Goal: Obtain resource: Download file/media

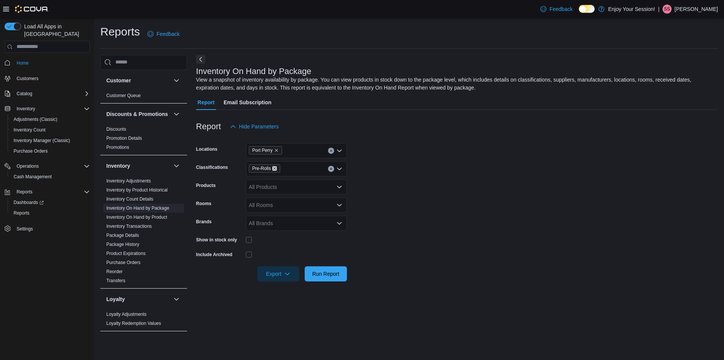
click at [275, 168] on icon "Remove Pre-Rolls from selection in this group" at bounding box center [274, 168] width 5 height 5
click at [291, 196] on div "Accessories" at bounding box center [296, 198] width 92 height 8
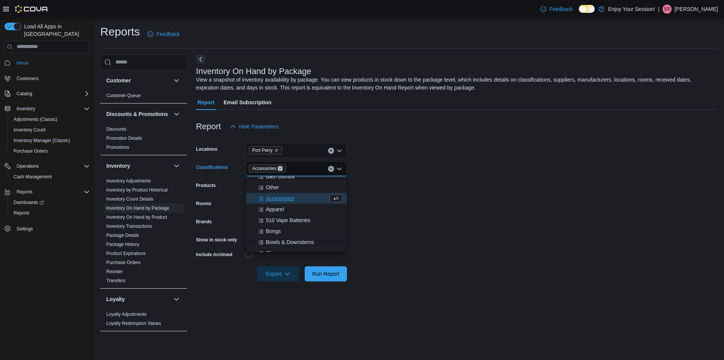
click at [280, 169] on icon "Remove Accessories from selection in this group" at bounding box center [280, 168] width 3 height 3
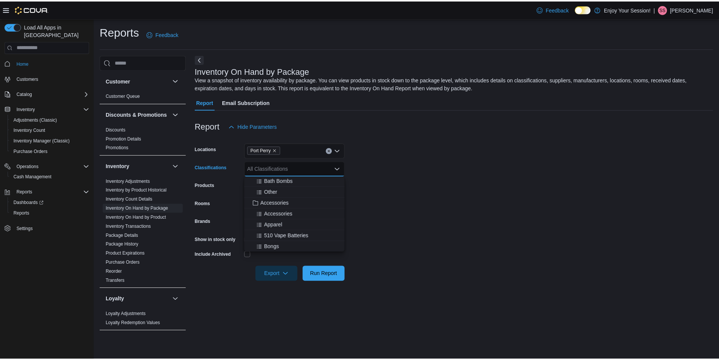
scroll to position [415, 0]
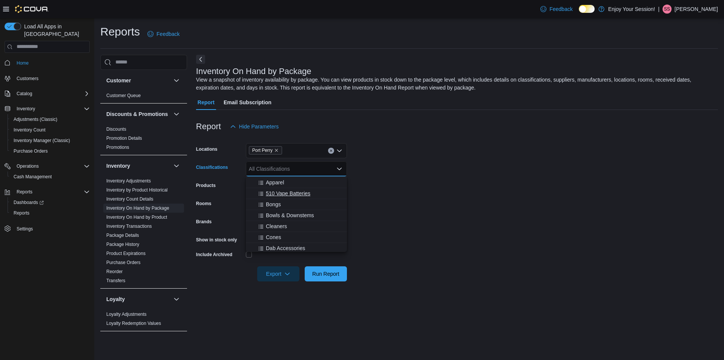
click at [307, 194] on span "510 Vape Batteries" at bounding box center [288, 193] width 45 height 8
click at [303, 194] on div "Bongs" at bounding box center [289, 193] width 78 height 8
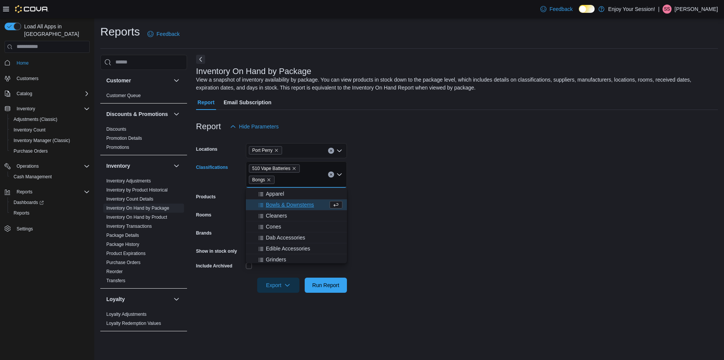
click at [304, 201] on span "Bowls & Downstems" at bounding box center [290, 205] width 48 height 8
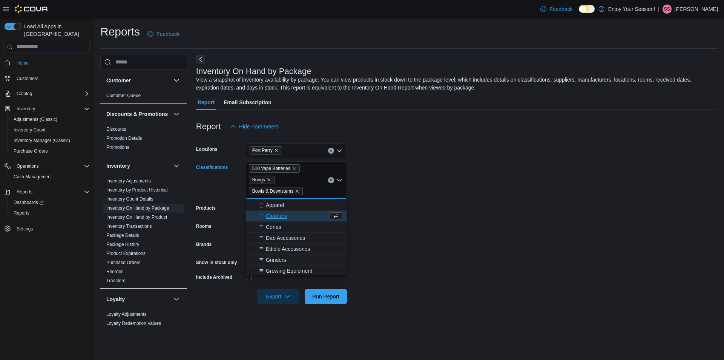
click at [301, 218] on div "Cleaners" at bounding box center [289, 216] width 78 height 8
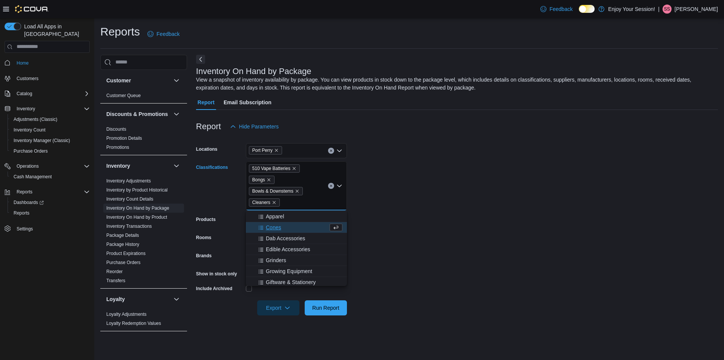
click at [302, 227] on div "Cones" at bounding box center [289, 227] width 78 height 8
click at [306, 226] on div "Dab Accessories" at bounding box center [289, 227] width 78 height 8
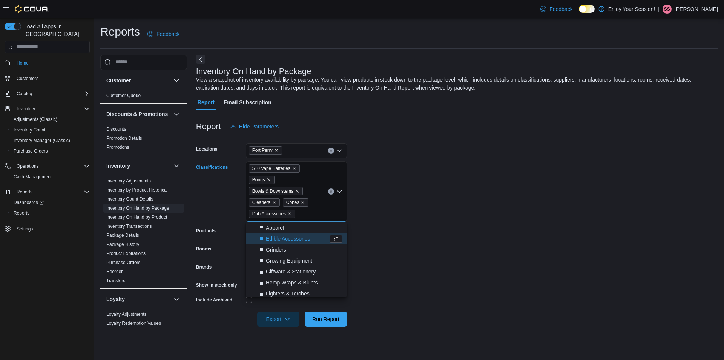
click at [305, 249] on div "Grinders" at bounding box center [296, 250] width 92 height 8
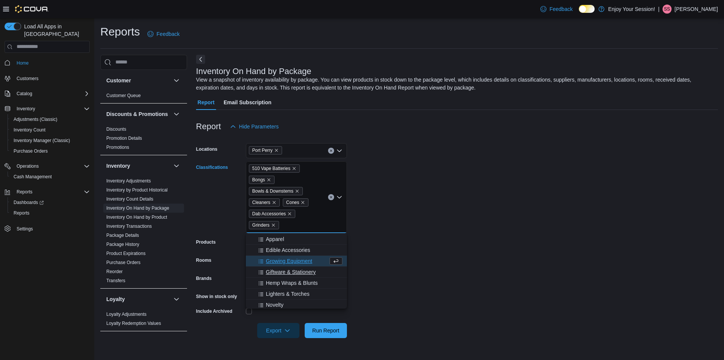
click at [310, 272] on span "Giftware & Stationery" at bounding box center [291, 272] width 50 height 8
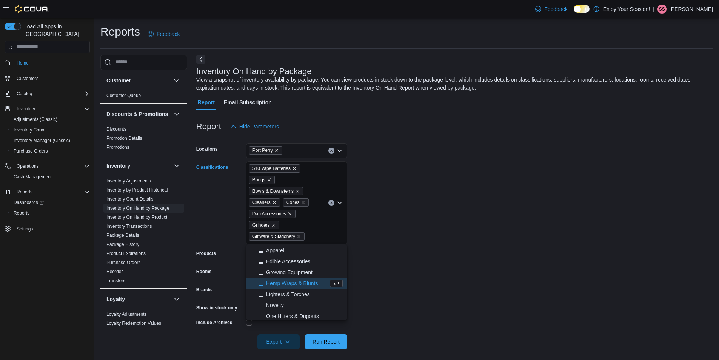
click at [310, 281] on span "Hemp Wraps & Blunts" at bounding box center [292, 283] width 52 height 8
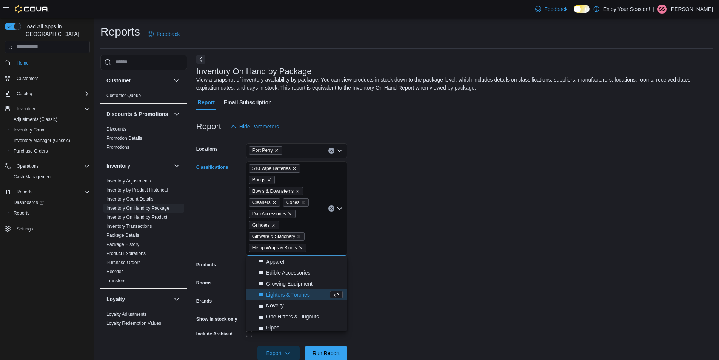
click at [312, 293] on div "Lighters & Torches" at bounding box center [289, 294] width 78 height 8
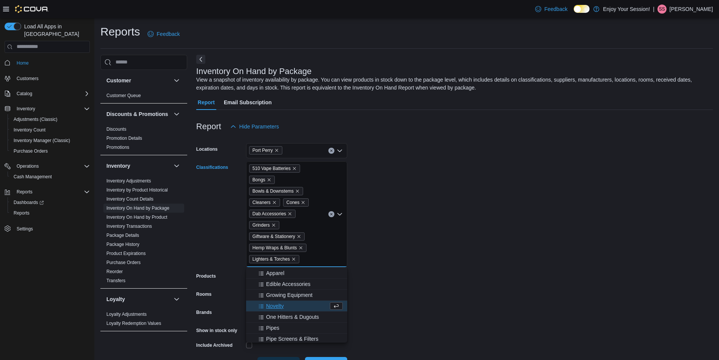
click at [309, 305] on div "Novelty" at bounding box center [289, 306] width 78 height 8
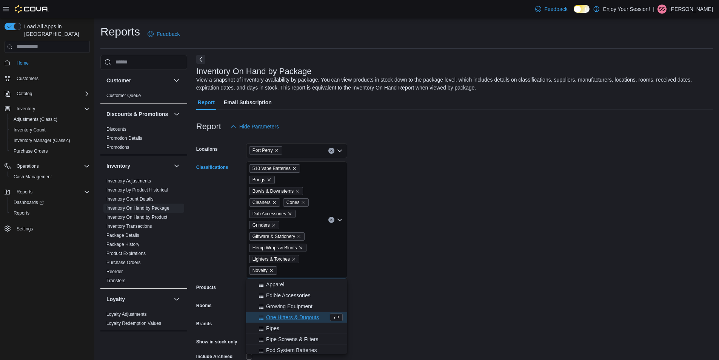
click at [310, 315] on span "One Hitters & Dugouts" at bounding box center [292, 317] width 53 height 8
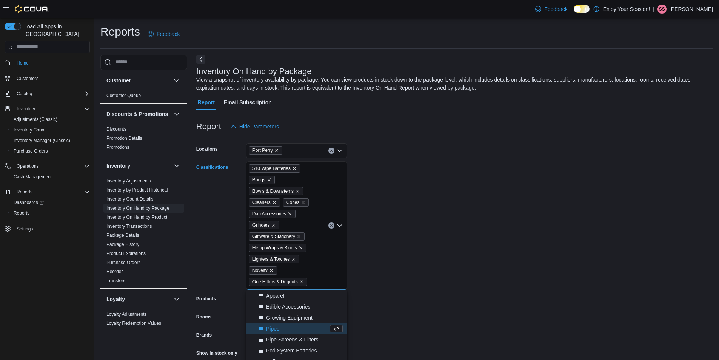
click at [313, 324] on button "Pipes" at bounding box center [296, 328] width 101 height 11
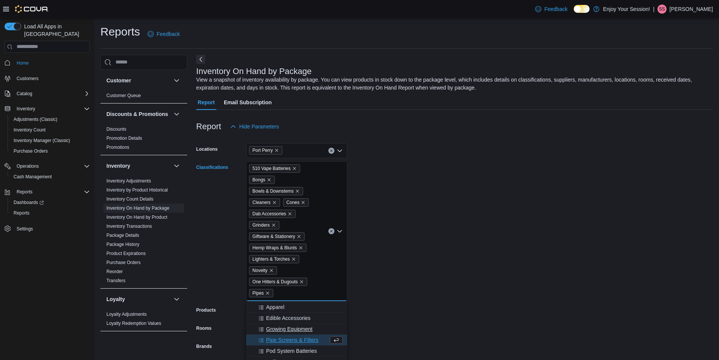
drag, startPoint x: 312, startPoint y: 339, endPoint x: 311, endPoint y: 343, distance: 4.2
click at [311, 339] on span "Pipe Screens & Filters" at bounding box center [292, 340] width 52 height 8
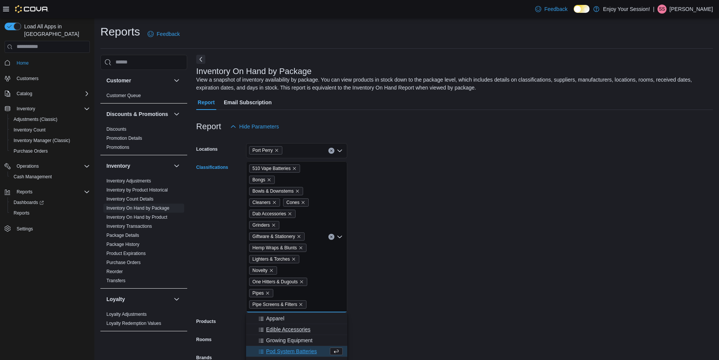
click at [317, 350] on div "Pod System Batteries" at bounding box center [289, 351] width 78 height 8
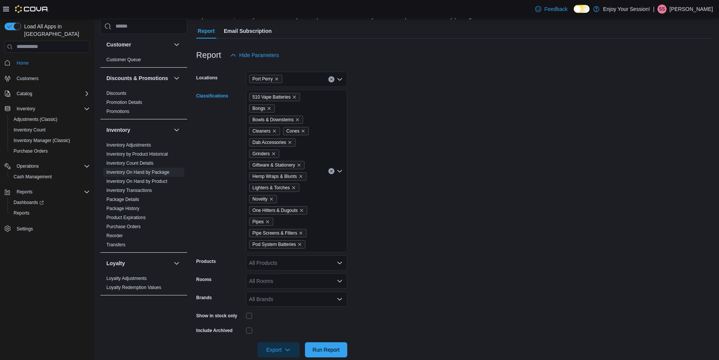
scroll to position [75, 0]
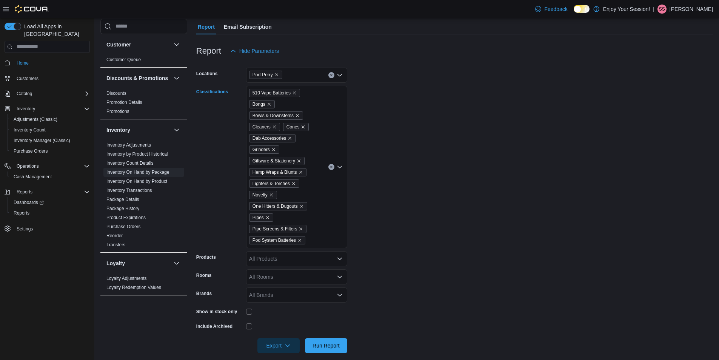
click at [317, 231] on div "510 Vape Batteries Bongs Bowls & Downstems Cleaners Cones Dab Accessories Grind…" at bounding box center [296, 167] width 101 height 162
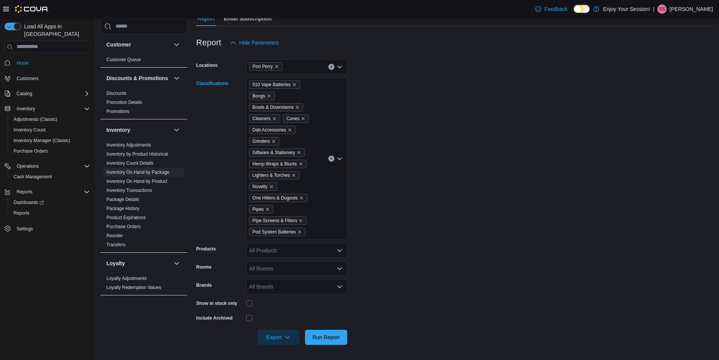
click at [317, 218] on div "510 Vape Batteries Bongs Bowls & Downstems Cleaners Cones Dab Accessories Grind…" at bounding box center [296, 158] width 101 height 162
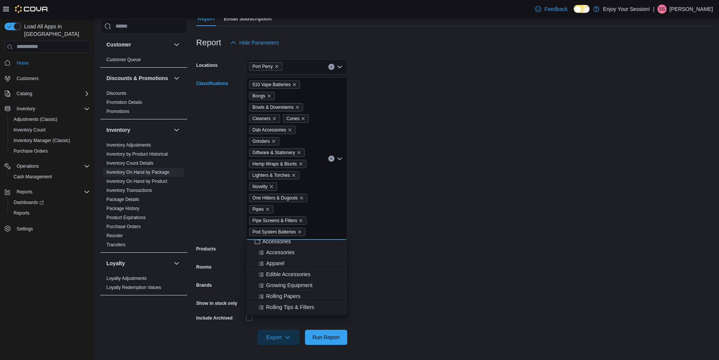
scroll to position [415, 0]
click at [298, 278] on span "Rolling Papers" at bounding box center [283, 279] width 34 height 8
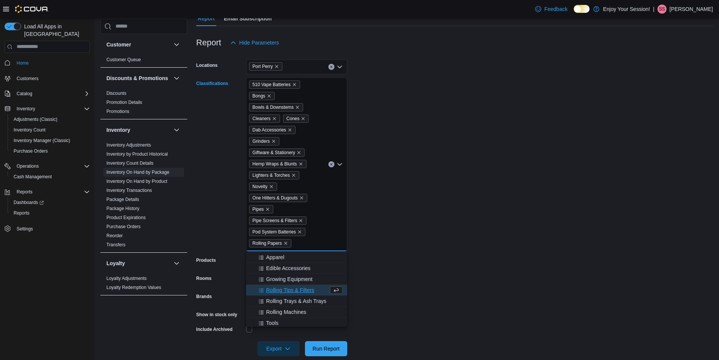
click at [301, 287] on span "Rolling Tips & Filters" at bounding box center [290, 290] width 48 height 8
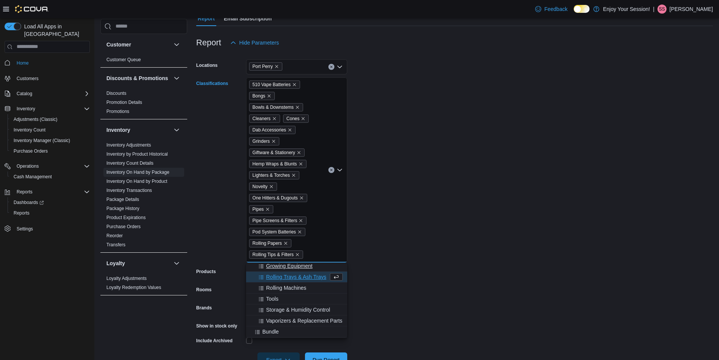
scroll to position [453, 0]
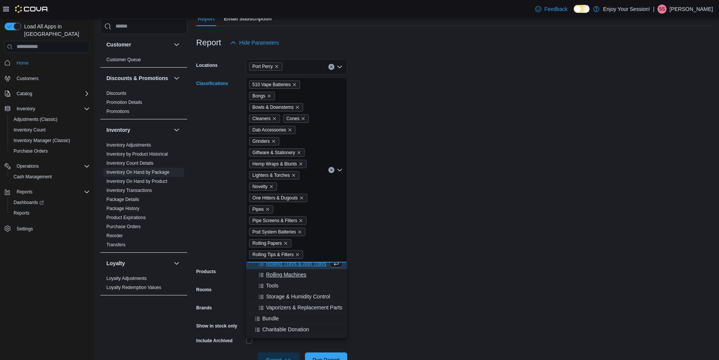
click at [299, 275] on span "Rolling Machines" at bounding box center [286, 274] width 40 height 8
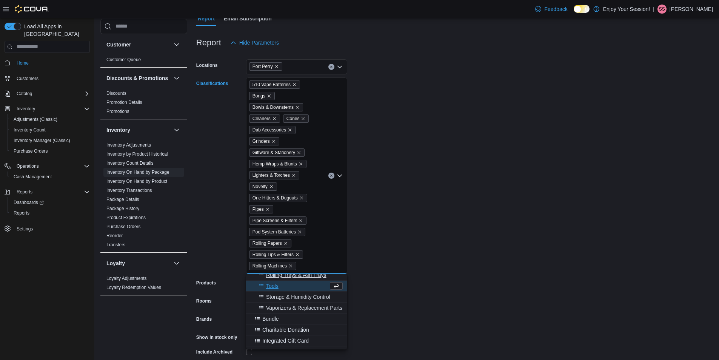
click at [302, 276] on span "Rolling Trays & Ash Trays" at bounding box center [296, 275] width 60 height 8
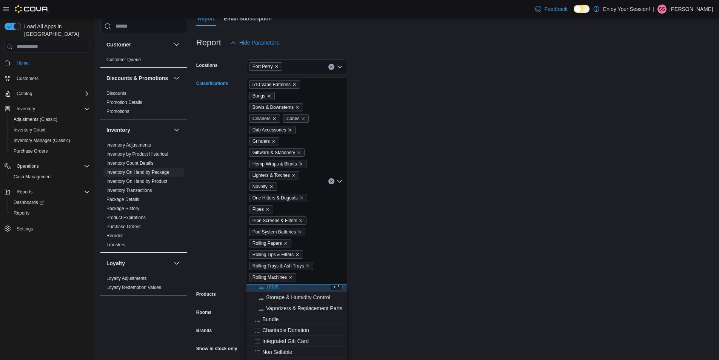
scroll to position [449, 0]
click at [294, 292] on div "Tools" at bounding box center [289, 290] width 78 height 8
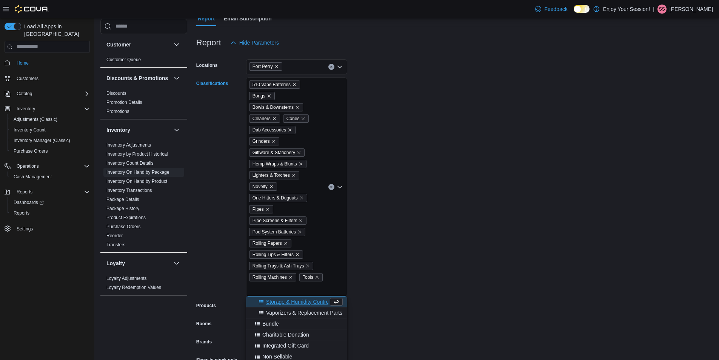
click at [296, 300] on span "Storage & Humidity Control" at bounding box center [298, 302] width 64 height 8
click at [385, 237] on form "Locations Port Perry Classifications 510 Vape Batteries Bongs Bowls & Downstems…" at bounding box center [454, 225] width 516 height 351
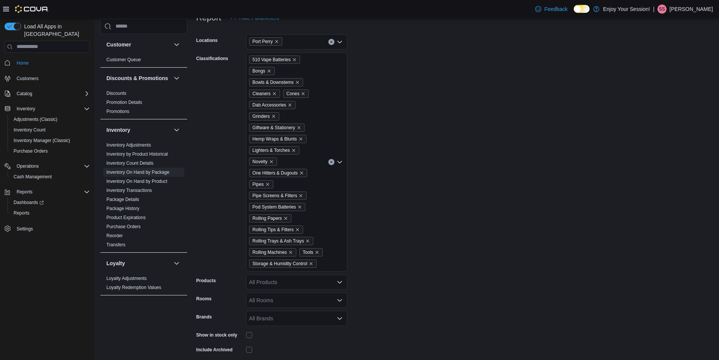
scroll to position [140, 0]
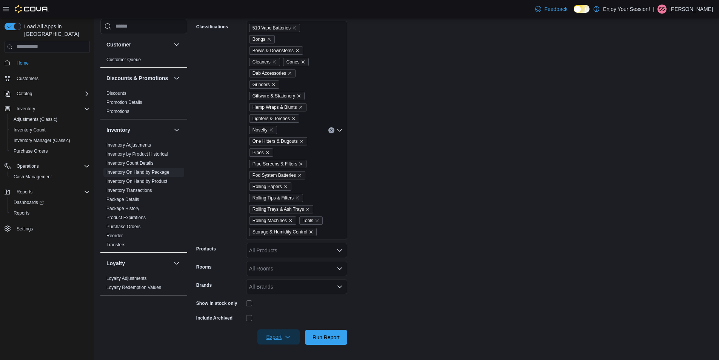
click at [283, 334] on span "Export" at bounding box center [278, 336] width 33 height 15
click at [294, 289] on span "Export to Excel" at bounding box center [280, 292] width 34 height 6
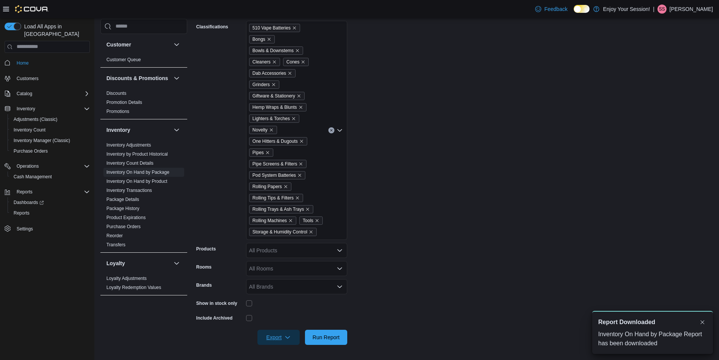
scroll to position [0, 0]
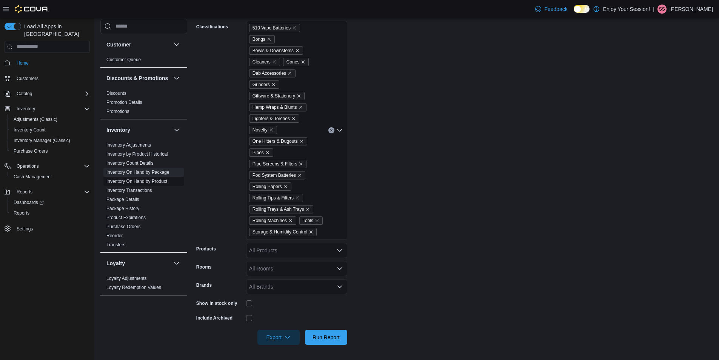
click at [151, 184] on link "Inventory On Hand by Product" at bounding box center [136, 180] width 61 height 5
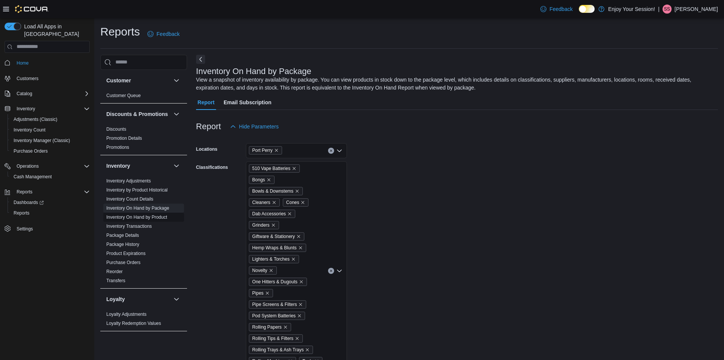
click at [151, 185] on span "Inventory Adjustments" at bounding box center [143, 180] width 81 height 9
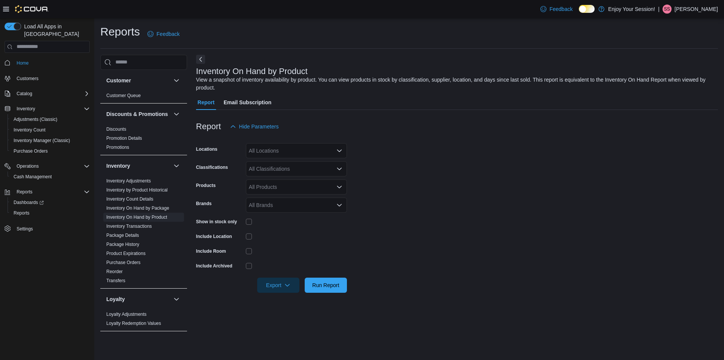
click at [300, 149] on div "All Locations" at bounding box center [296, 150] width 101 height 15
type input "**"
drag, startPoint x: 298, startPoint y: 205, endPoint x: 302, endPoint y: 196, distance: 10.2
click at [298, 204] on div "All Brands" at bounding box center [296, 204] width 101 height 15
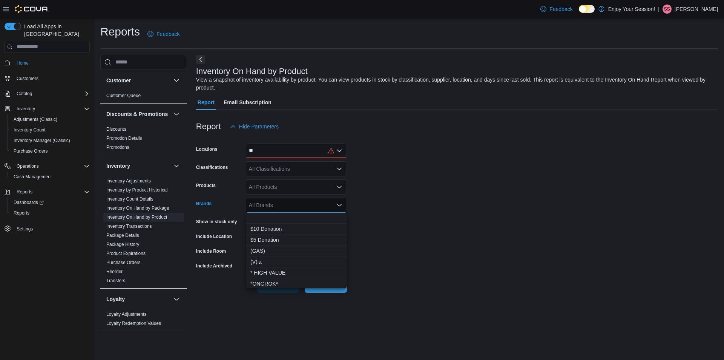
click at [313, 146] on div "**" at bounding box center [296, 150] width 101 height 15
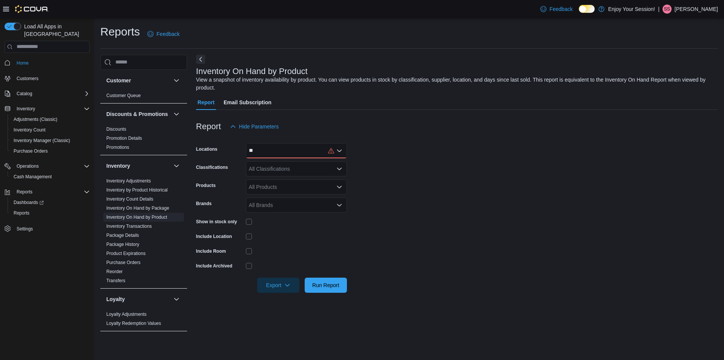
drag, startPoint x: 302, startPoint y: 202, endPoint x: 304, endPoint y: 195, distance: 7.5
click at [304, 152] on div "**" at bounding box center [296, 150] width 101 height 15
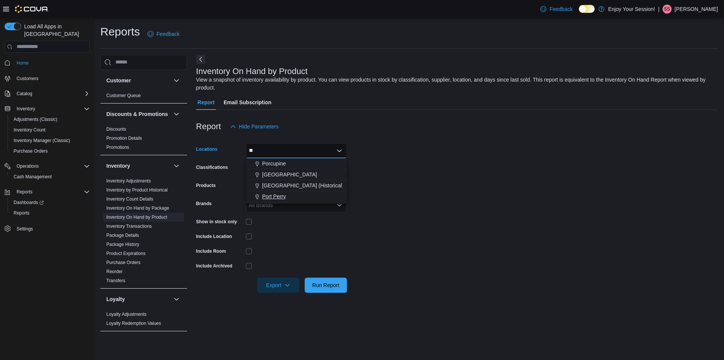
click at [297, 194] on div "Port Perry" at bounding box center [296, 196] width 92 height 8
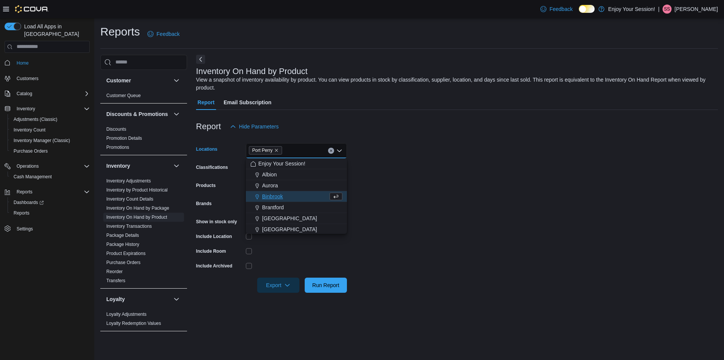
click at [358, 173] on form "Locations [GEOGRAPHIC_DATA] Combo box. Selected. [GEOGRAPHIC_DATA]. Press Backs…" at bounding box center [457, 213] width 522 height 158
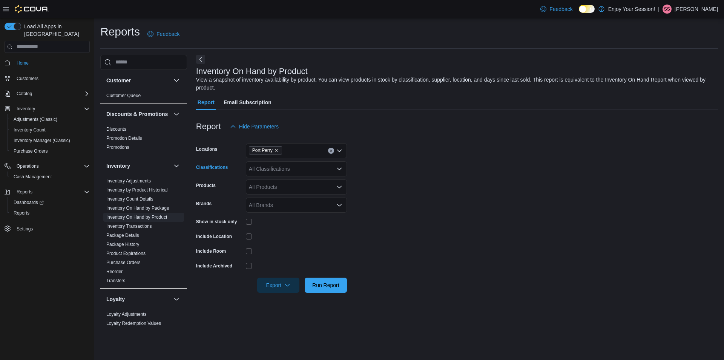
click at [286, 166] on div "All Classifications" at bounding box center [296, 168] width 101 height 15
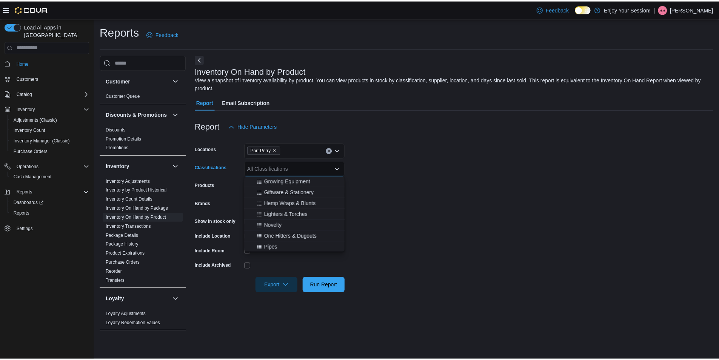
scroll to position [528, 0]
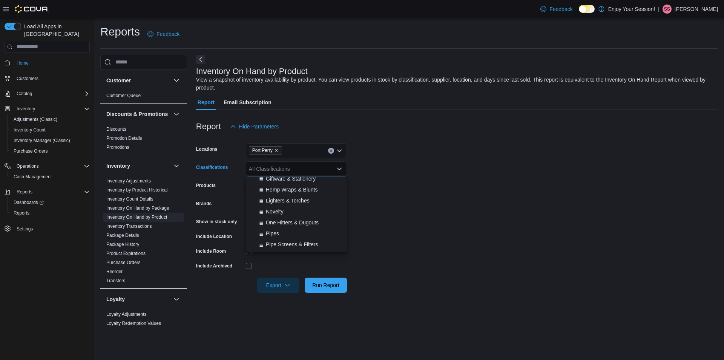
click at [282, 189] on span "Hemp Wraps & Blunts" at bounding box center [292, 190] width 52 height 8
click at [282, 189] on span "Lighters & Torches" at bounding box center [288, 190] width 44 height 8
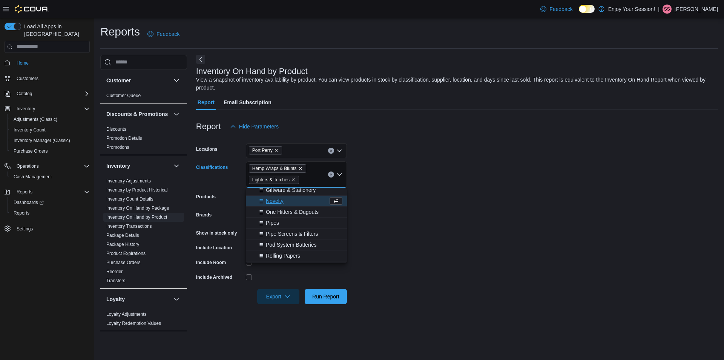
click at [285, 201] on div "Novelty" at bounding box center [289, 201] width 78 height 8
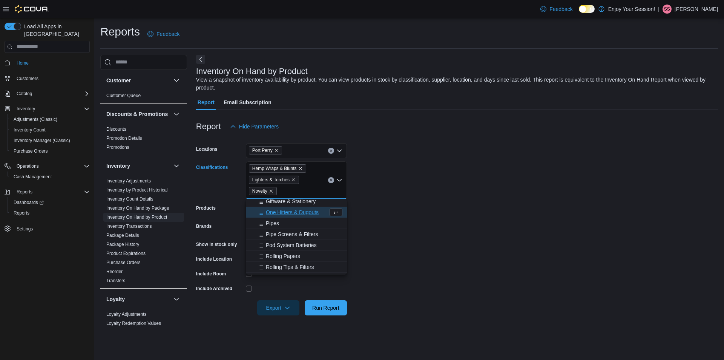
click at [287, 209] on span "One Hitters & Dugouts" at bounding box center [292, 212] width 53 height 8
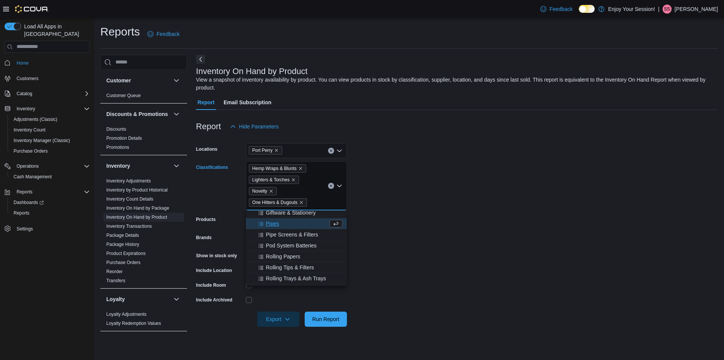
click at [287, 221] on div "Pipes" at bounding box center [289, 224] width 78 height 8
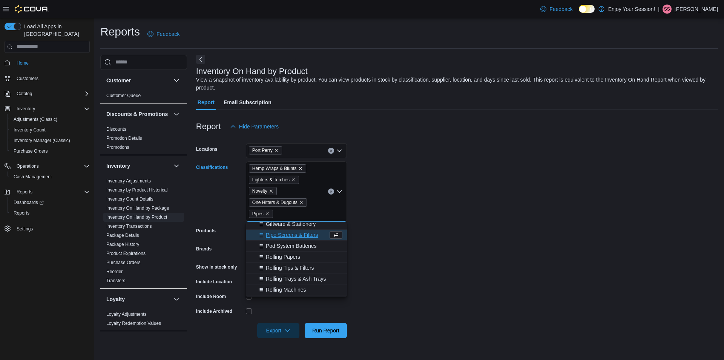
click at [290, 231] on span "Pipe Screens & Filters" at bounding box center [292, 235] width 52 height 8
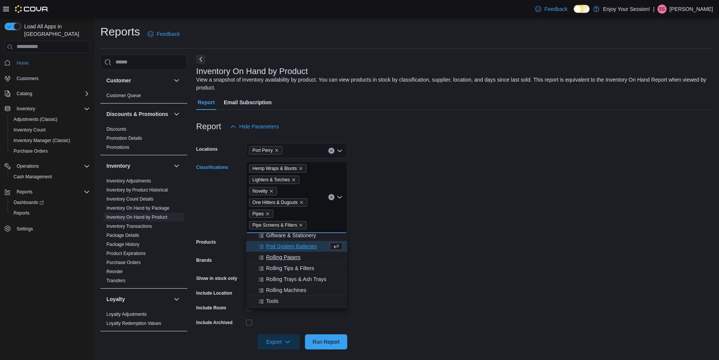
click at [298, 258] on span "Rolling Papers" at bounding box center [283, 257] width 34 height 8
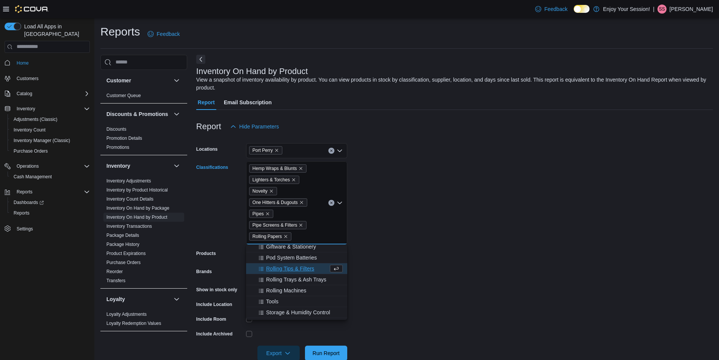
click at [299, 269] on span "Rolling Tips & Filters" at bounding box center [290, 268] width 48 height 8
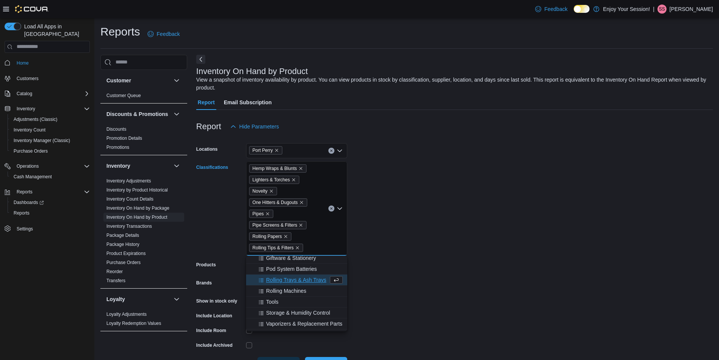
click at [296, 281] on span "Rolling Trays & Ash Trays" at bounding box center [296, 280] width 60 height 8
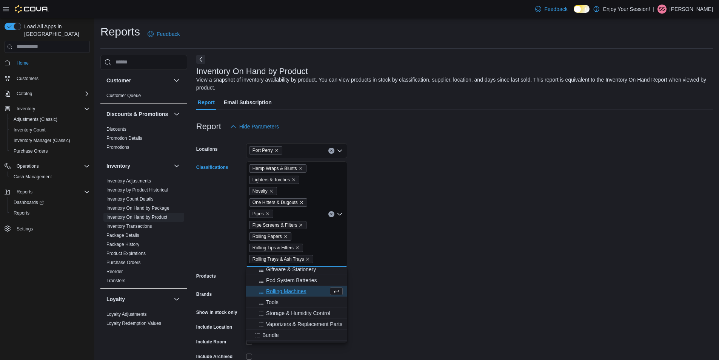
click at [292, 287] on button "Rolling Machines" at bounding box center [296, 291] width 101 height 11
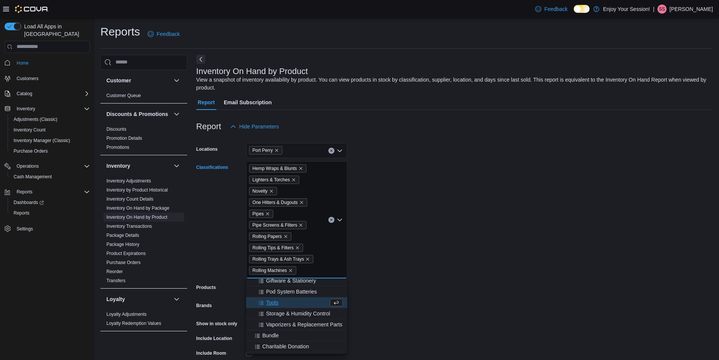
click at [291, 301] on div "Tools" at bounding box center [289, 302] width 78 height 8
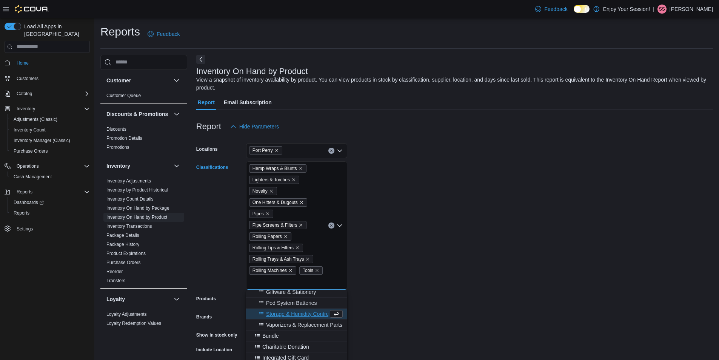
click at [293, 310] on span "Storage & Humidity Control" at bounding box center [298, 314] width 64 height 8
click at [291, 309] on span "510 Vape Batteries" at bounding box center [288, 307] width 45 height 8
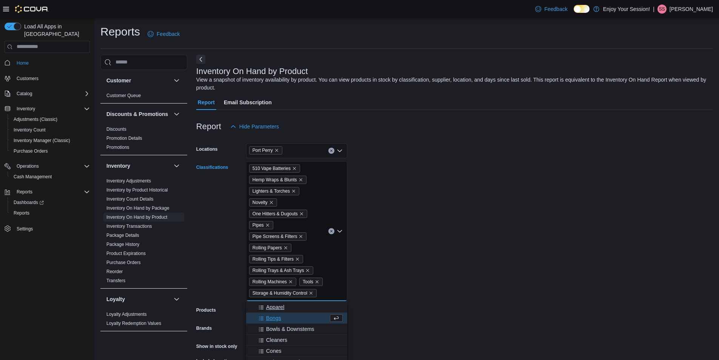
click at [291, 315] on div "Bongs" at bounding box center [289, 318] width 78 height 8
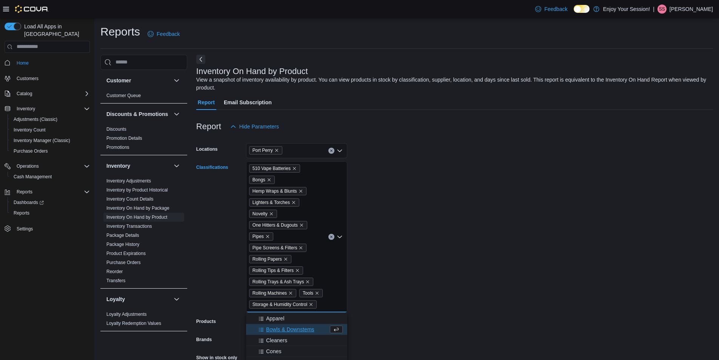
click at [294, 329] on span "Bowls & Downstems" at bounding box center [290, 329] width 48 height 8
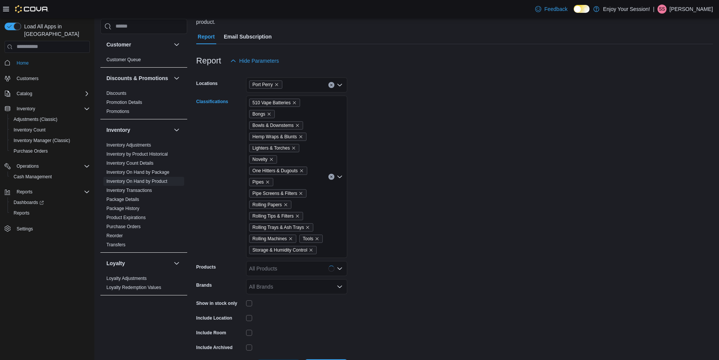
scroll to position [75, 0]
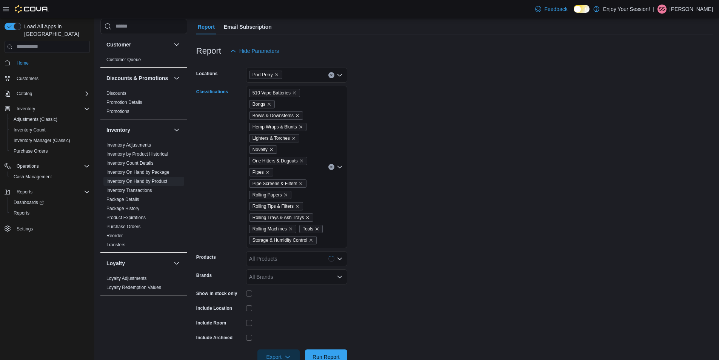
click at [331, 226] on div "510 Vape Batteries Bongs Bowls & Downstems Hemp Wraps & Blunts Lighters & Torch…" at bounding box center [296, 167] width 101 height 162
click at [279, 261] on span "Cleaners" at bounding box center [276, 265] width 21 height 8
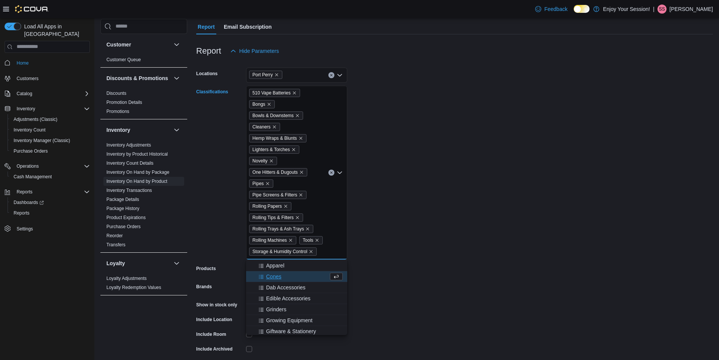
click at [283, 276] on div "Cones" at bounding box center [289, 276] width 78 height 8
click at [285, 295] on span "Grinders" at bounding box center [276, 298] width 20 height 8
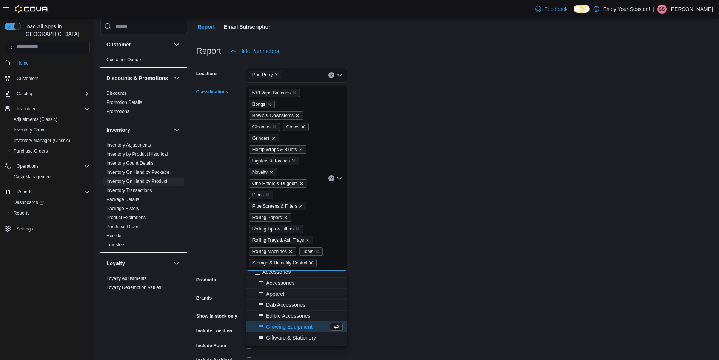
scroll to position [377, 0]
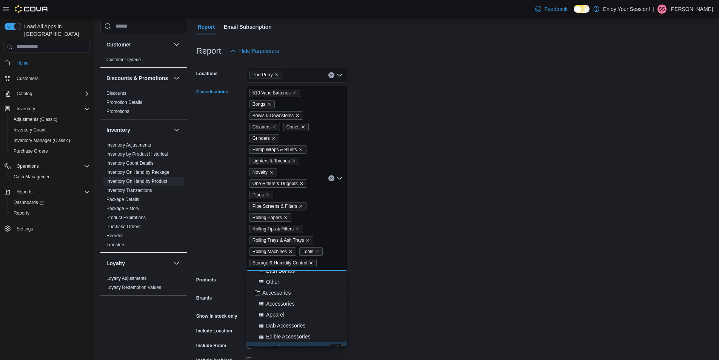
click at [291, 322] on span "Dab Accessories" at bounding box center [285, 325] width 39 height 8
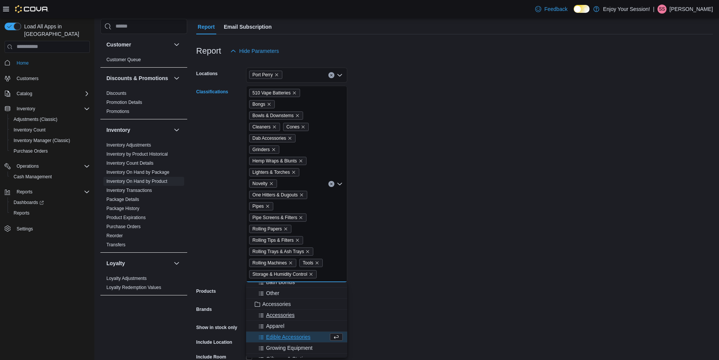
click at [291, 316] on span "Accessories" at bounding box center [280, 315] width 28 height 8
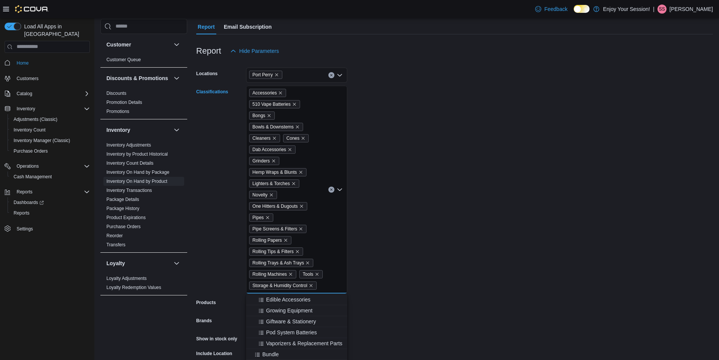
scroll to position [453, 0]
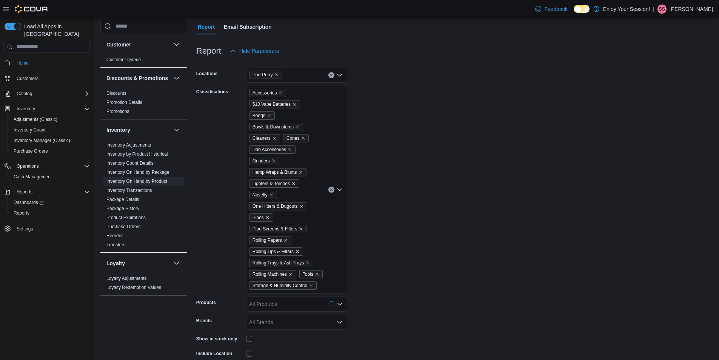
click at [366, 246] on form "Locations Port Perry Classifications Accessories 510 Vape Batteries Bongs Bowls…" at bounding box center [454, 233] width 516 height 351
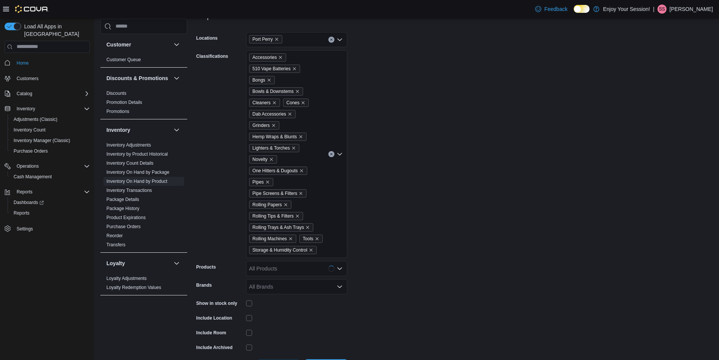
scroll to position [140, 0]
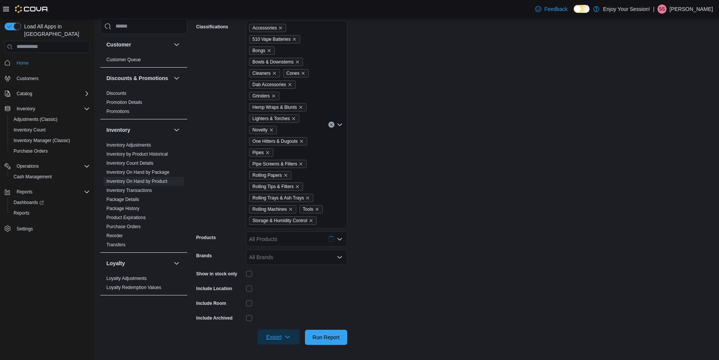
drag, startPoint x: 280, startPoint y: 336, endPoint x: 289, endPoint y: 329, distance: 11.3
click at [280, 335] on span "Export" at bounding box center [278, 336] width 33 height 15
click at [288, 290] on span "Export to Excel" at bounding box center [280, 292] width 34 height 6
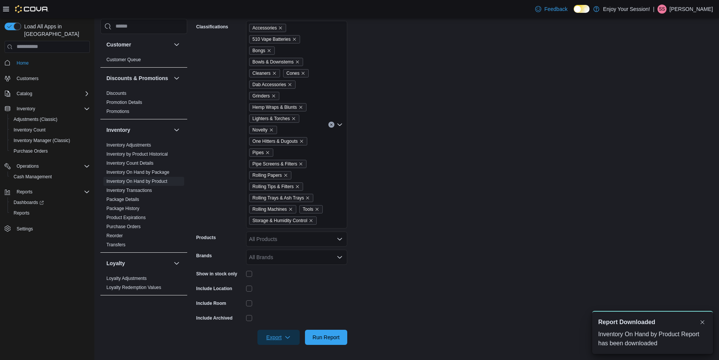
scroll to position [0, 0]
